Goal: Find contact information: Find contact information

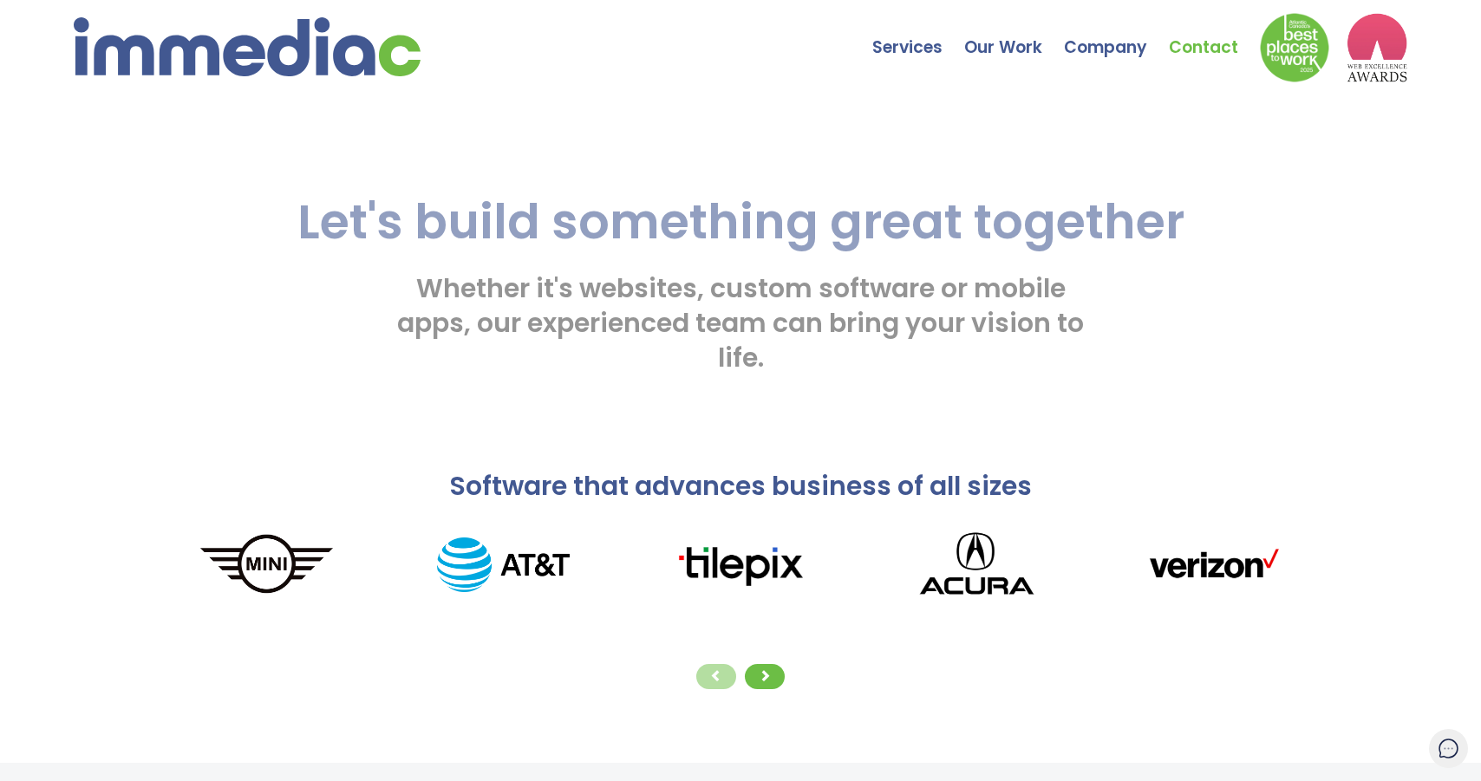
click at [1221, 47] on link "Contact" at bounding box center [1214, 34] width 91 height 61
